Goal: Task Accomplishment & Management: Use online tool/utility

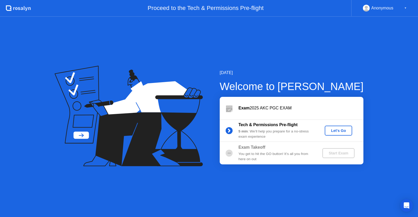
click at [341, 130] on div "Let's Go" at bounding box center [338, 130] width 23 height 4
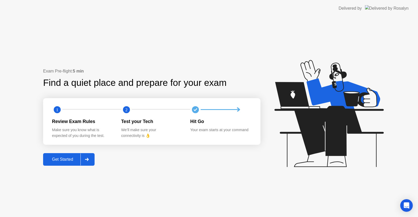
click at [66, 158] on div "Get Started" at bounding box center [63, 159] width 36 height 5
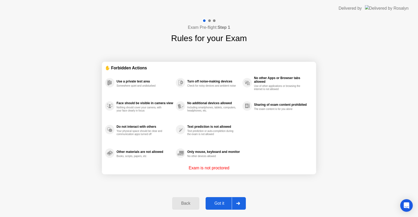
click at [229, 205] on div "Got it" at bounding box center [219, 203] width 25 height 5
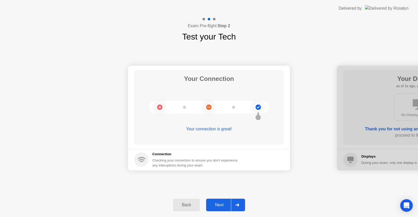
click at [229, 205] on div "Next" at bounding box center [219, 204] width 23 height 5
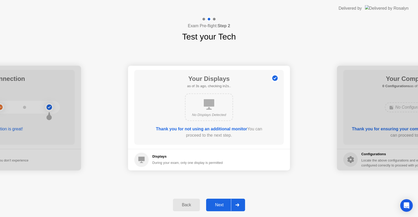
click at [229, 205] on div "Next" at bounding box center [219, 204] width 23 height 5
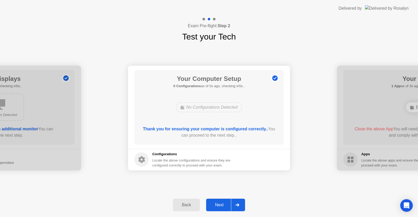
click at [229, 205] on div "Next" at bounding box center [219, 204] width 23 height 5
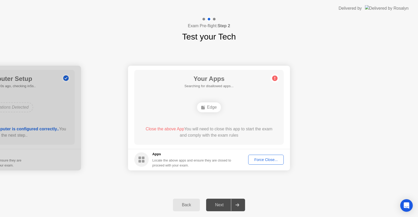
click at [229, 205] on div "Next" at bounding box center [219, 204] width 23 height 5
click at [258, 158] on div "Force Close..." at bounding box center [266, 159] width 32 height 4
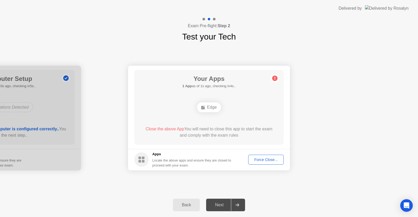
click at [234, 204] on div at bounding box center [237, 205] width 13 height 12
click at [217, 197] on div "Back Next" at bounding box center [209, 205] width 418 height 24
drag, startPoint x: 217, startPoint y: 197, endPoint x: 219, endPoint y: 206, distance: 8.8
click at [219, 206] on div "Back Next" at bounding box center [209, 205] width 418 height 24
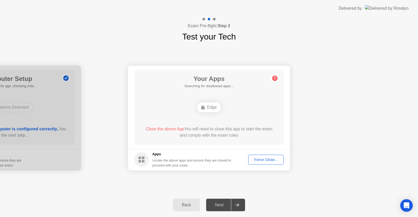
click at [219, 206] on div "Next" at bounding box center [219, 204] width 23 height 5
click at [258, 158] on div "Force Close..." at bounding box center [266, 159] width 32 height 4
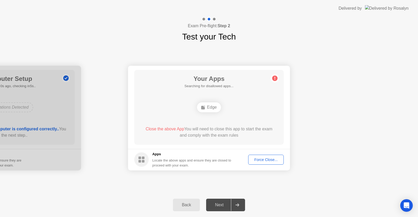
click at [240, 208] on div at bounding box center [237, 205] width 13 height 12
click at [261, 160] on div "Force Close..." at bounding box center [266, 159] width 32 height 4
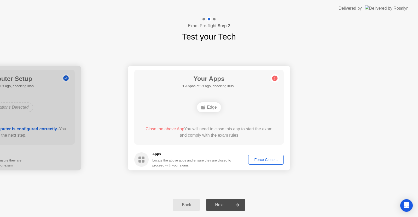
click at [230, 134] on div "Close the above App You will need to close this app to start the exam and compl…" at bounding box center [209, 132] width 135 height 13
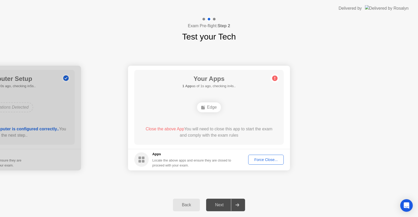
click at [187, 201] on button "Back" at bounding box center [186, 204] width 27 height 13
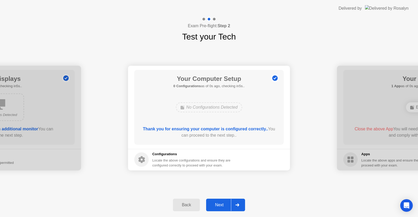
click at [187, 201] on button "Back" at bounding box center [186, 204] width 27 height 13
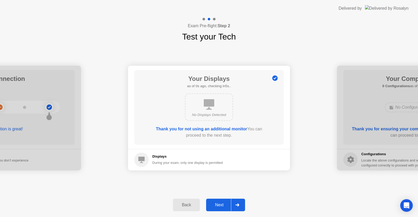
click at [187, 201] on button "Back" at bounding box center [186, 204] width 27 height 13
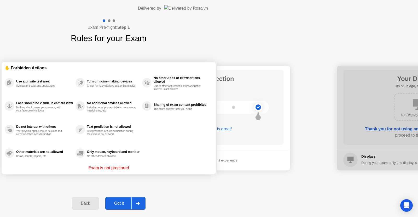
click at [97, 201] on div "Back" at bounding box center [85, 203] width 24 height 5
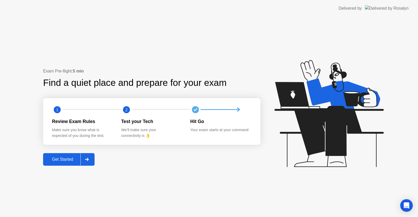
click at [82, 154] on div at bounding box center [86, 159] width 13 height 12
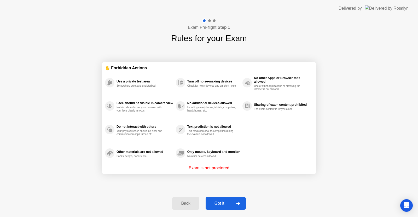
click at [235, 206] on div at bounding box center [238, 203] width 13 height 12
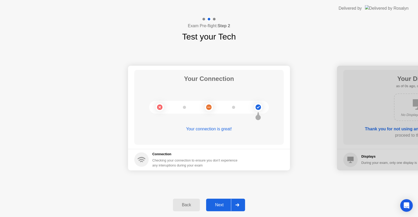
click at [235, 206] on div at bounding box center [237, 205] width 13 height 12
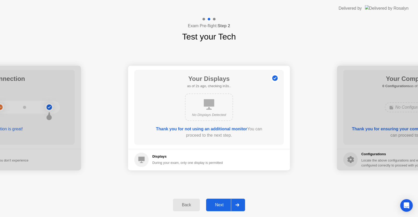
click at [235, 206] on div at bounding box center [237, 205] width 13 height 12
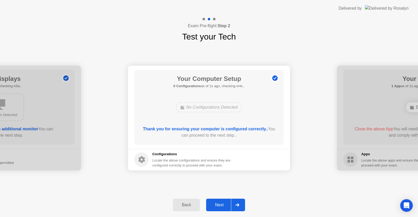
click at [235, 206] on div at bounding box center [237, 205] width 13 height 12
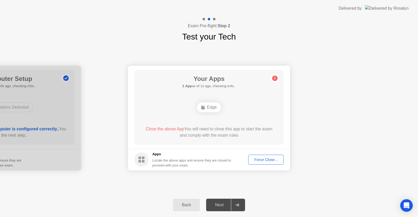
click at [205, 108] on icon at bounding box center [203, 107] width 4 height 4
click at [159, 129] on span "Close the above App" at bounding box center [165, 128] width 39 height 4
click at [271, 161] on div "Force Close..." at bounding box center [266, 159] width 32 height 4
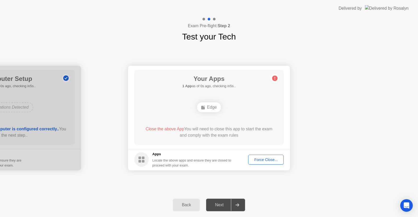
click at [239, 206] on icon at bounding box center [237, 204] width 4 height 3
click at [263, 160] on div "Force Close..." at bounding box center [266, 159] width 32 height 4
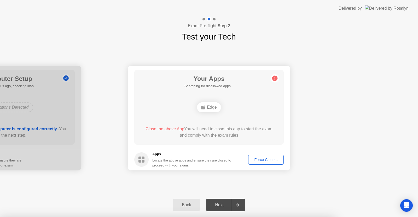
click at [263, 216] on div at bounding box center [209, 217] width 418 height 0
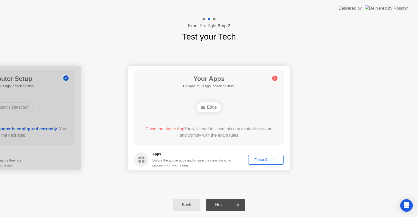
click at [220, 204] on div "Next" at bounding box center [219, 204] width 23 height 5
click at [261, 155] on button "Force Close..." at bounding box center [266, 159] width 36 height 10
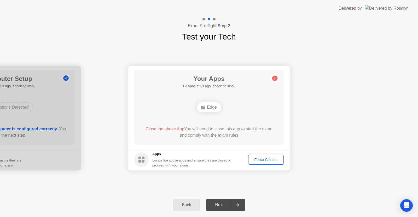
click at [261, 159] on div "Force Close..." at bounding box center [266, 159] width 32 height 4
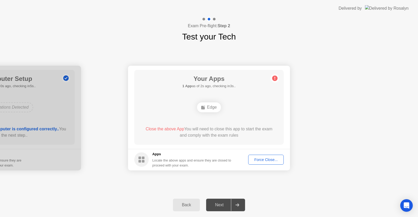
click at [239, 202] on div at bounding box center [237, 205] width 13 height 12
click at [201, 158] on div "Locate the above apps and ensure they are closed to proceed with your exam." at bounding box center [191, 163] width 79 height 10
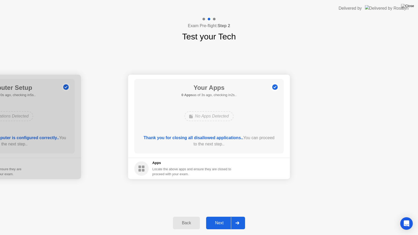
click at [234, 216] on div at bounding box center [237, 223] width 13 height 12
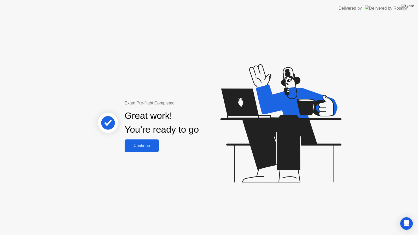
click at [146, 147] on div "Continue" at bounding box center [141, 145] width 31 height 5
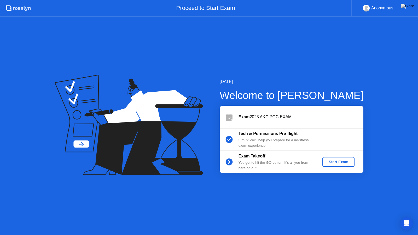
click at [345, 164] on div "Start Exam" at bounding box center [339, 162] width 28 height 4
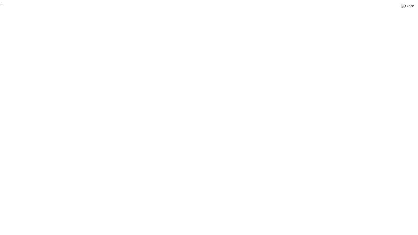
click div "End Proctoring Session"
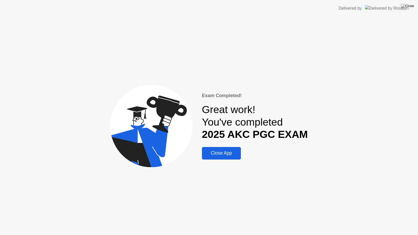
click at [219, 151] on div "Close App" at bounding box center [222, 153] width 36 height 5
